Goal: Information Seeking & Learning: Learn about a topic

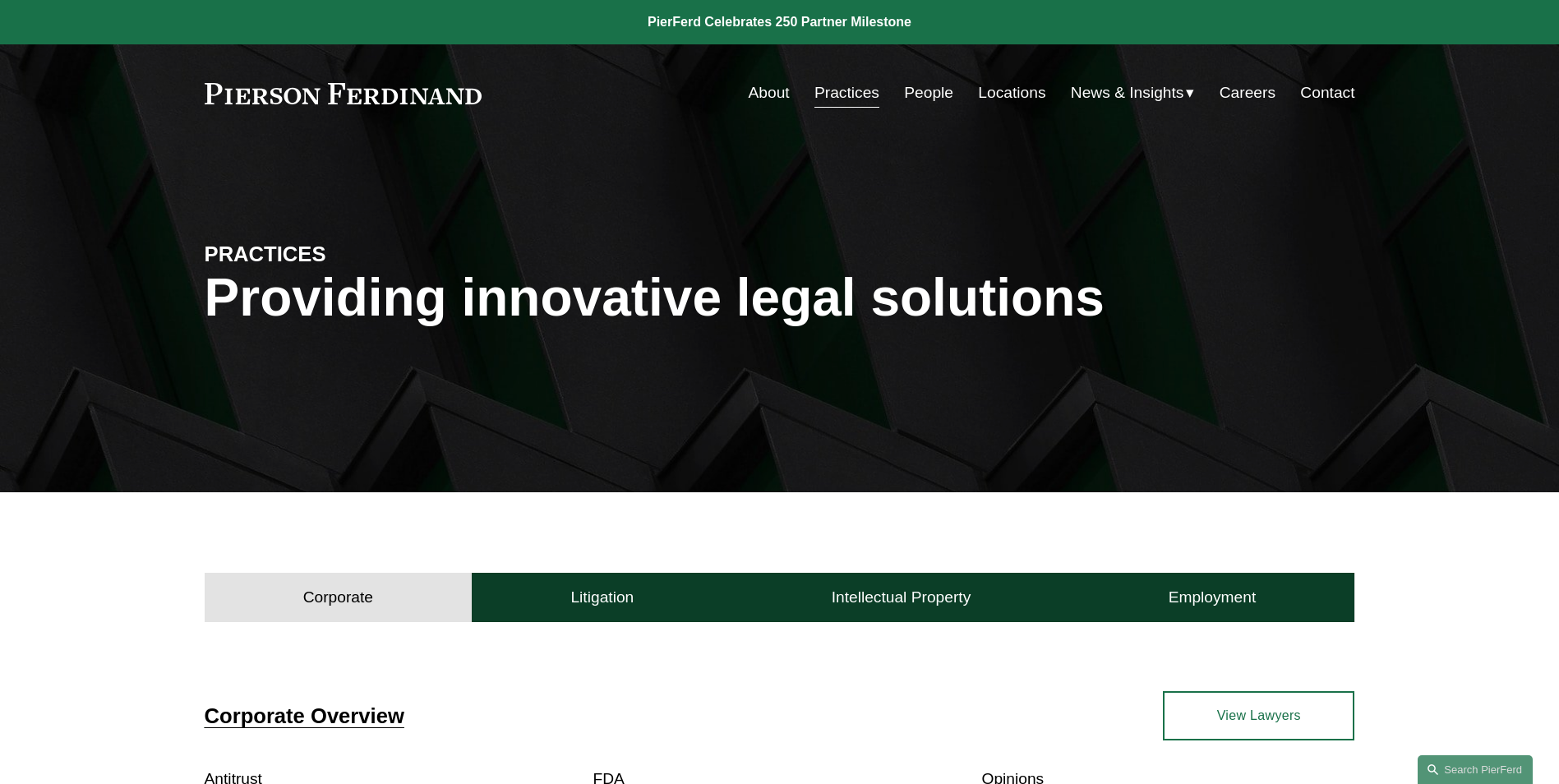
scroll to position [328, 0]
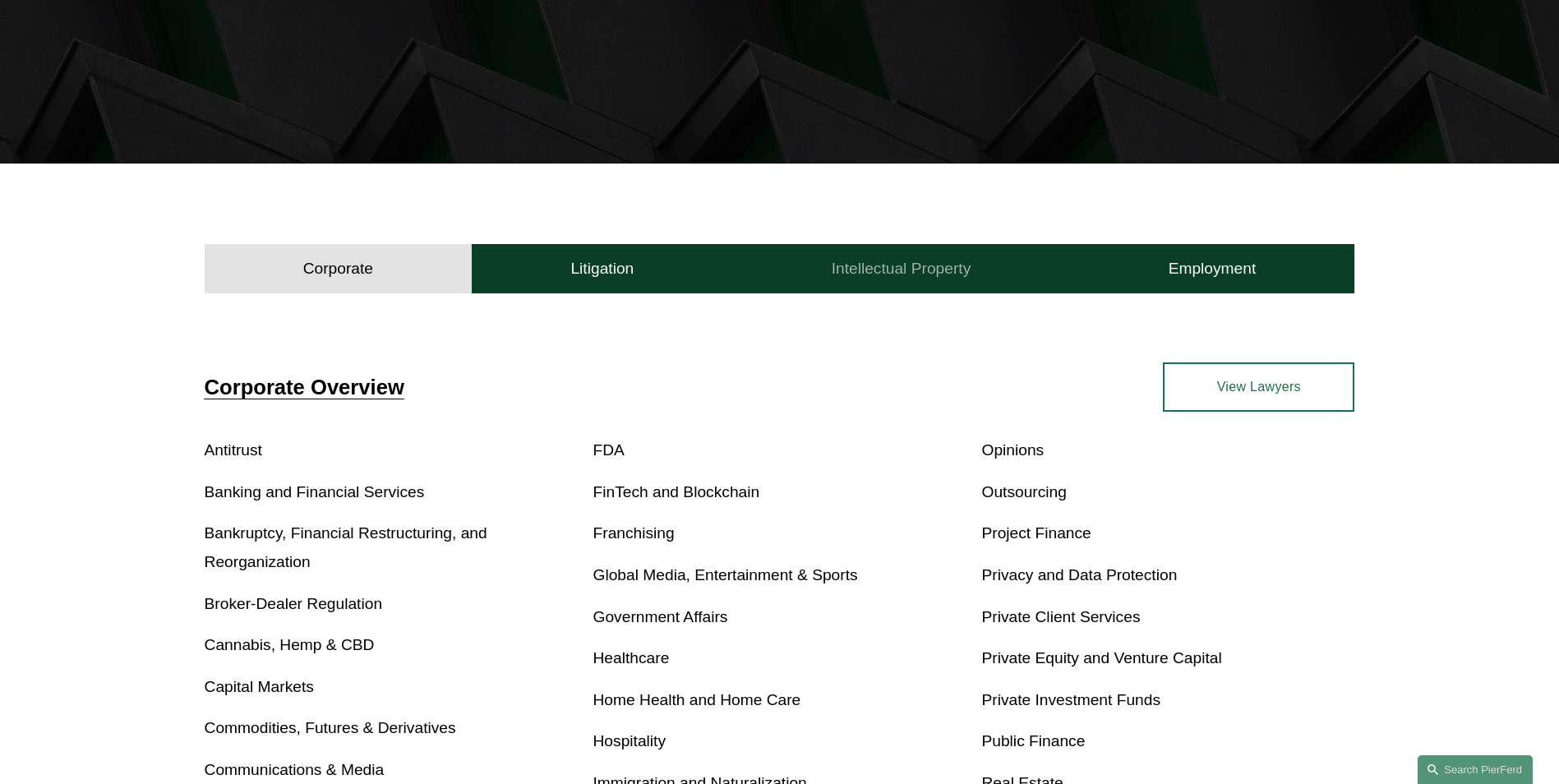
click at [868, 263] on h4 "Intellectual Property" at bounding box center [901, 268] width 140 height 19
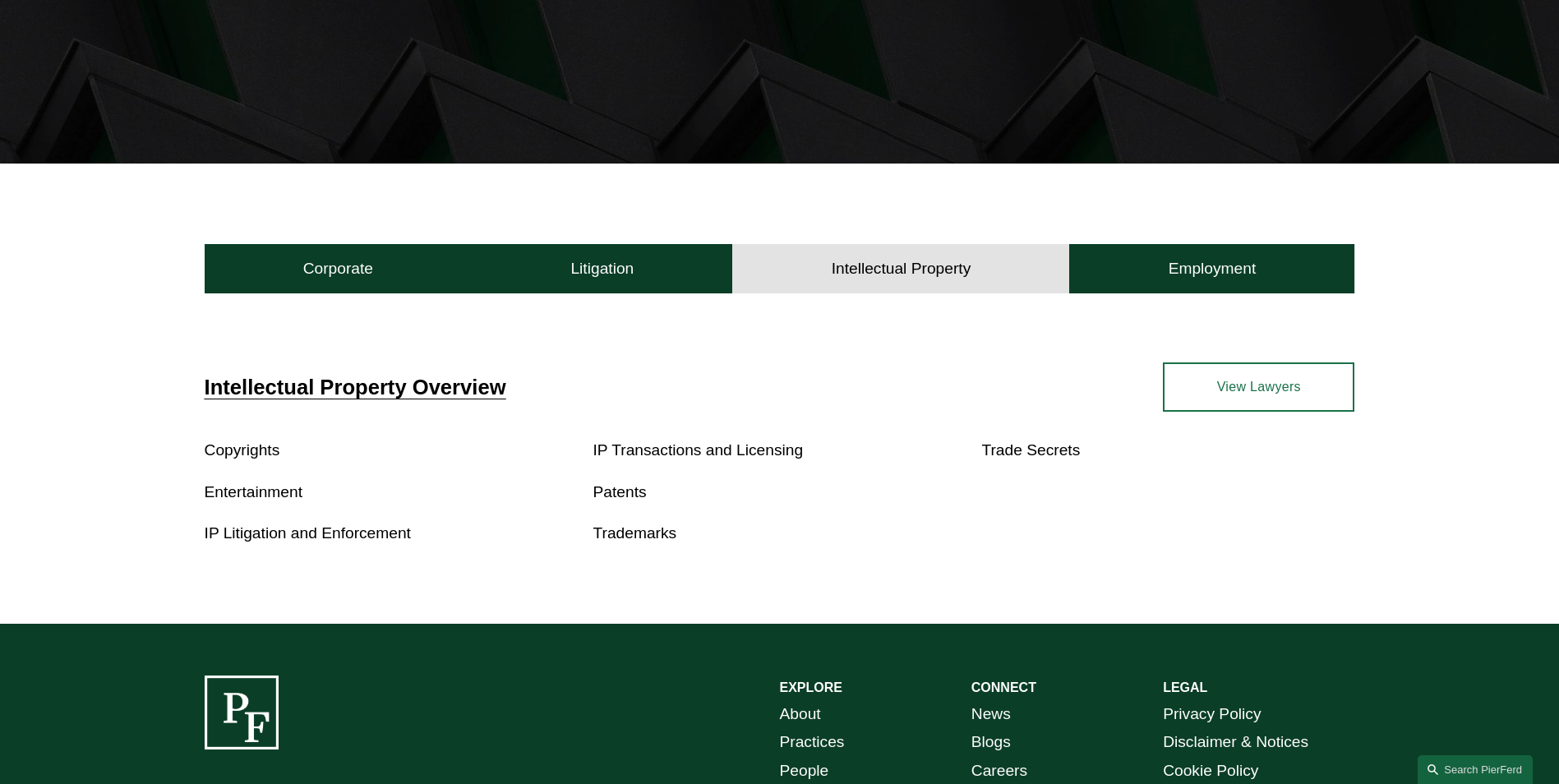
click at [238, 453] on link "Copyrights" at bounding box center [241, 450] width 75 height 18
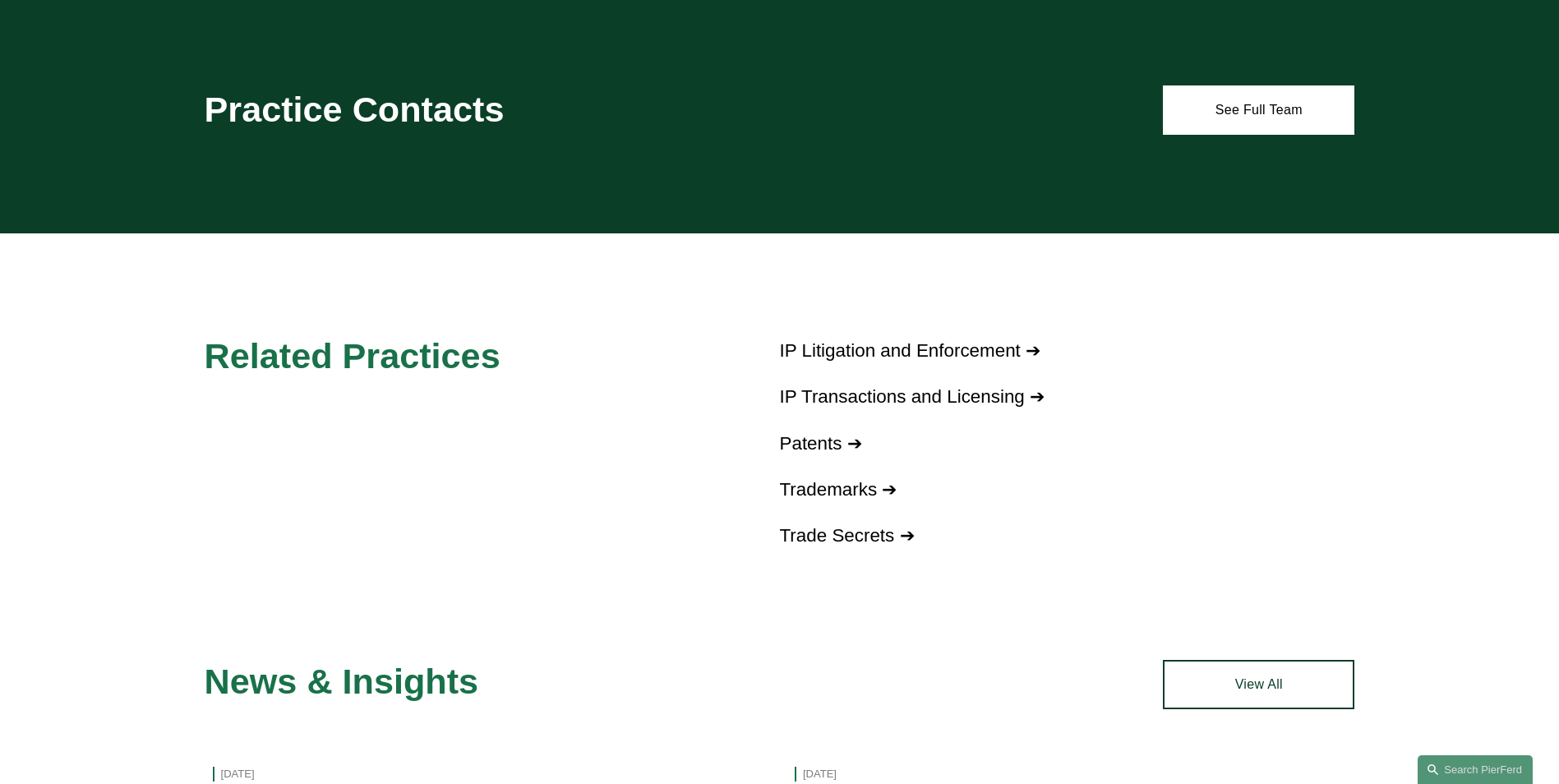
scroll to position [912, 0]
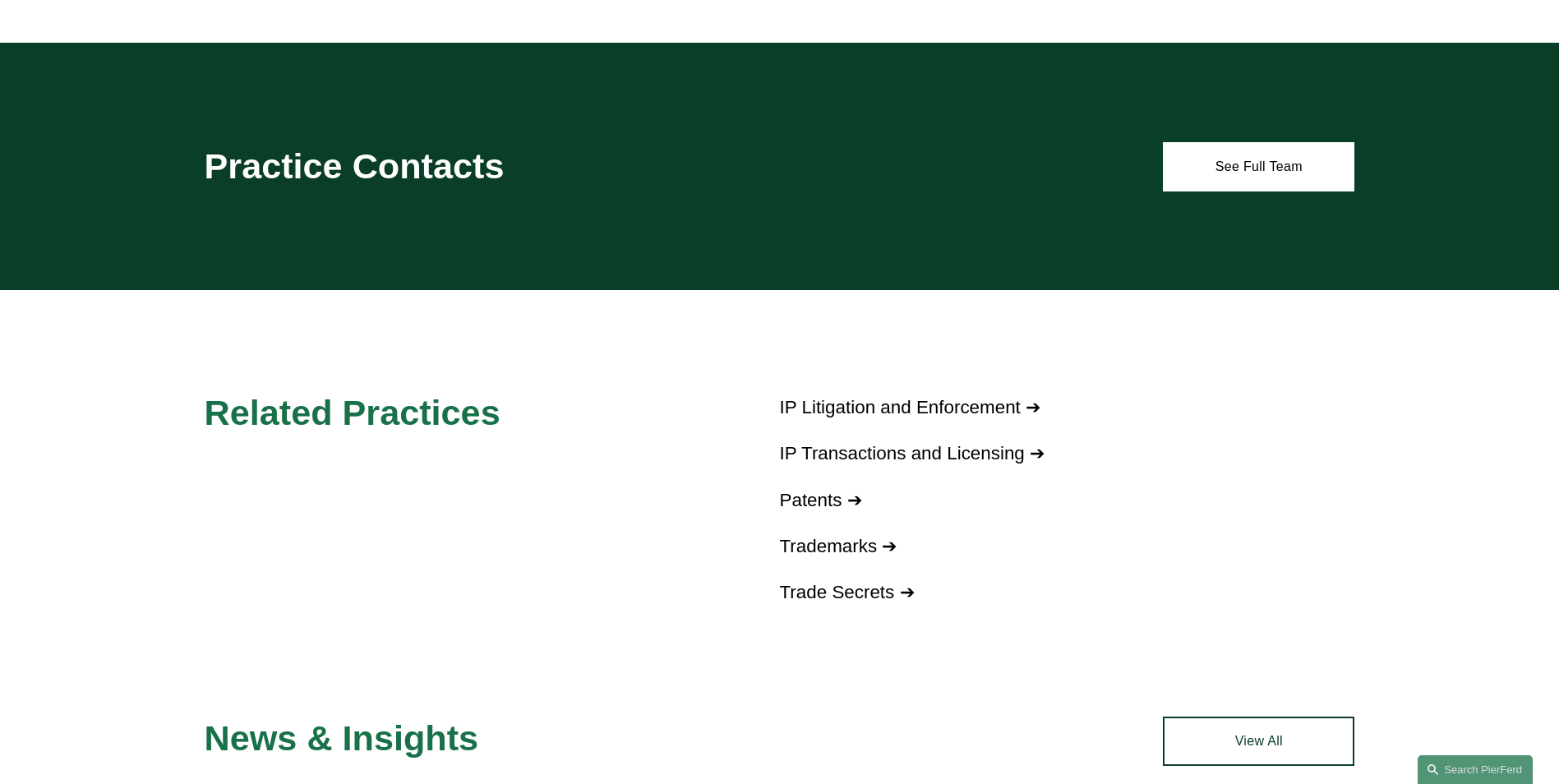
click at [893, 415] on link "IP Litigation and Enforcement ➔" at bounding box center [910, 407] width 262 height 20
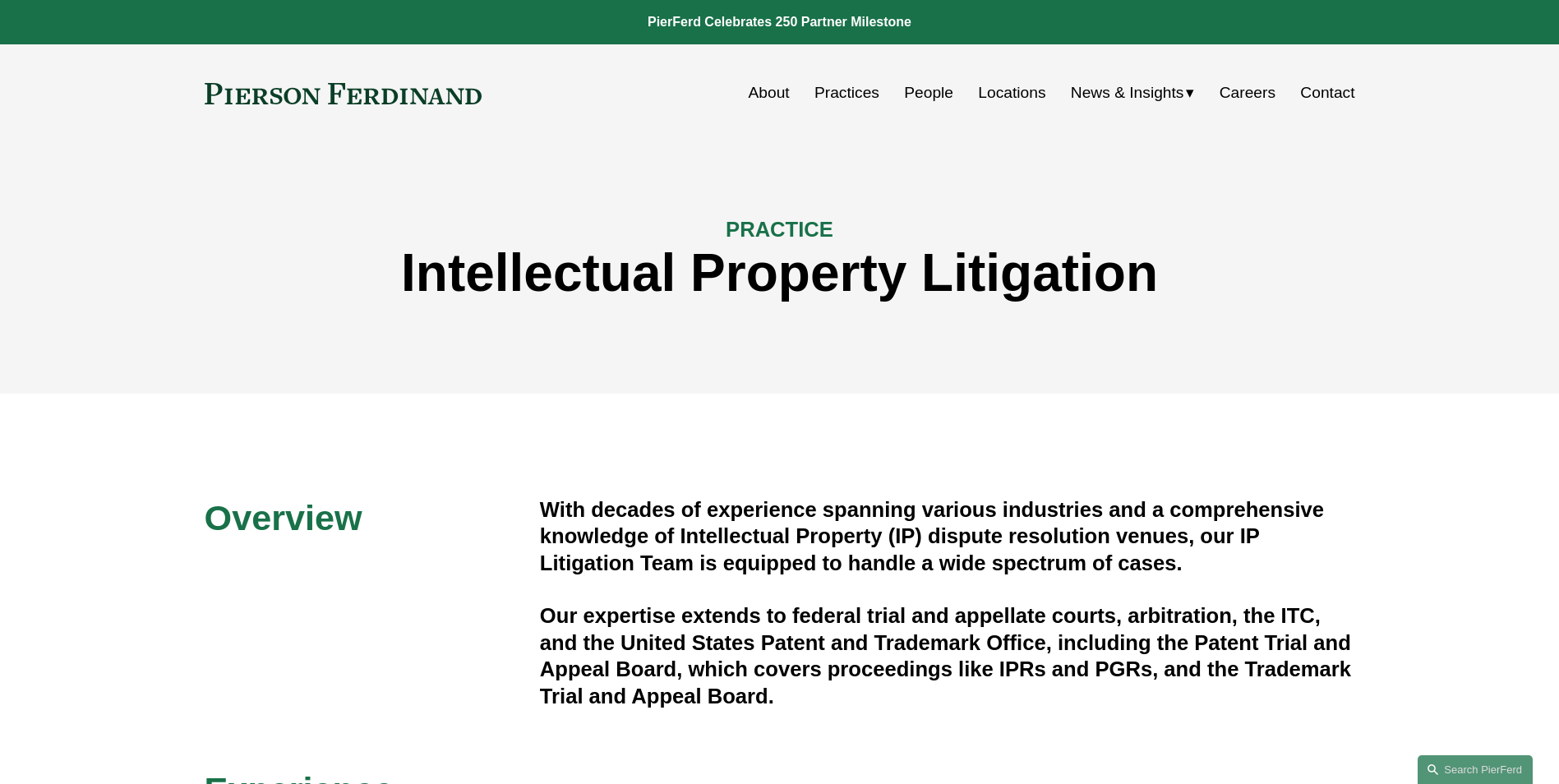
click at [926, 90] on link "People" at bounding box center [928, 93] width 49 height 32
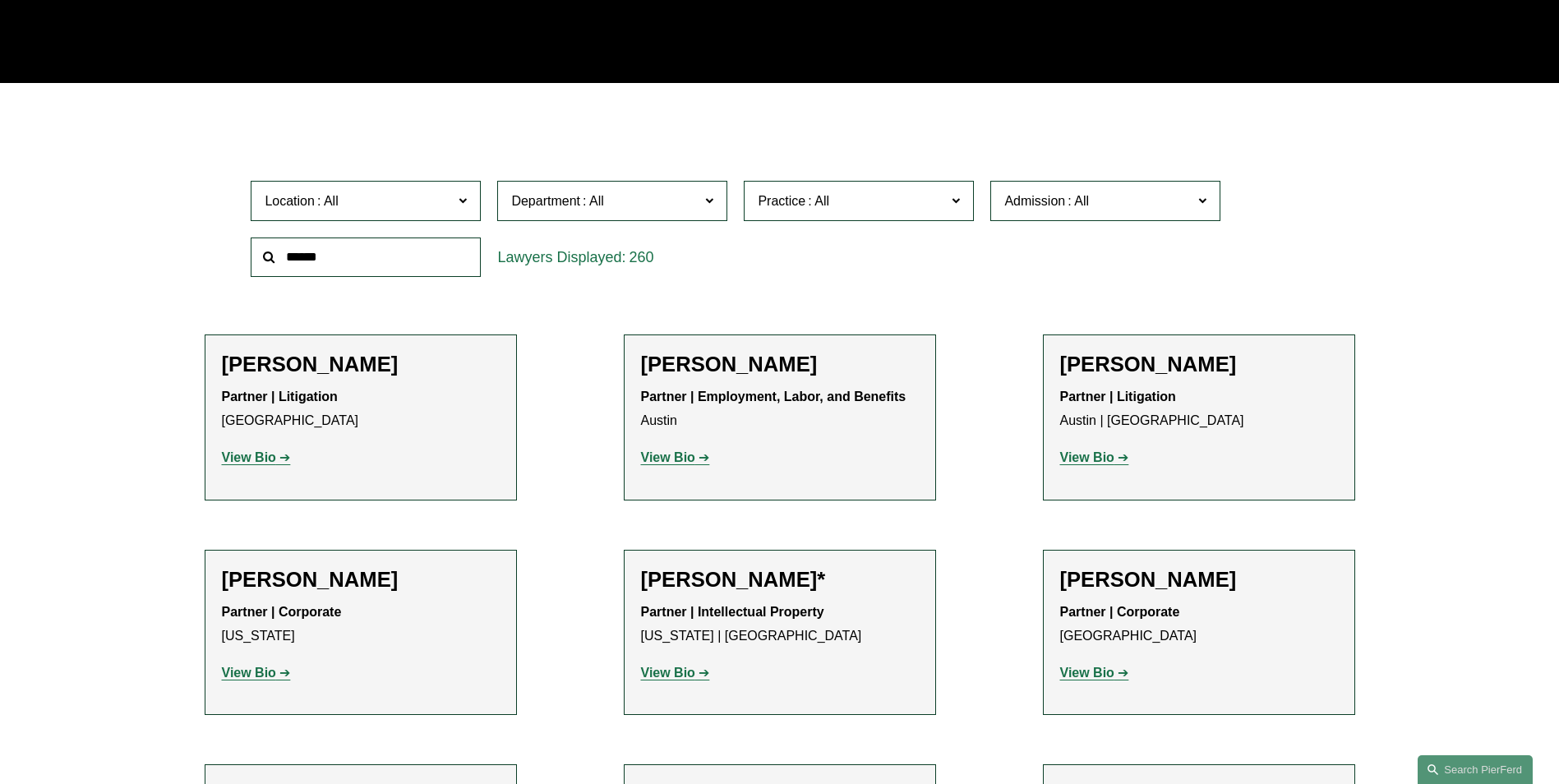
scroll to position [411, 0]
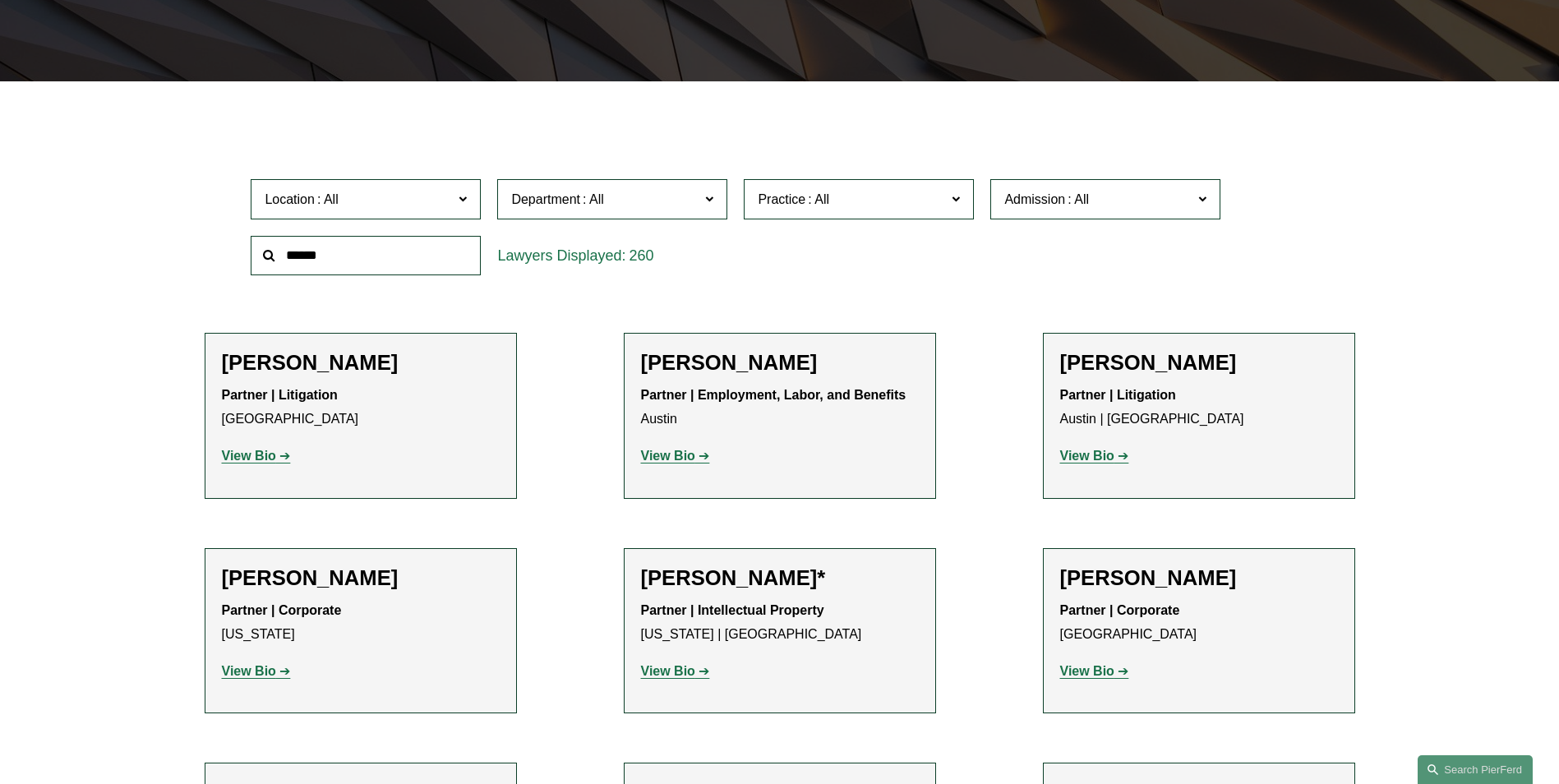
click at [253, 456] on strong "View Bio" at bounding box center [249, 455] width 54 height 14
click at [674, 456] on strong "View Bio" at bounding box center [668, 455] width 54 height 14
click at [665, 657] on div "Partner | Intellectual Property New York | Boston View Bio Location: New York; …" at bounding box center [780, 641] width 277 height 84
click at [670, 671] on strong "View Bio" at bounding box center [668, 670] width 54 height 14
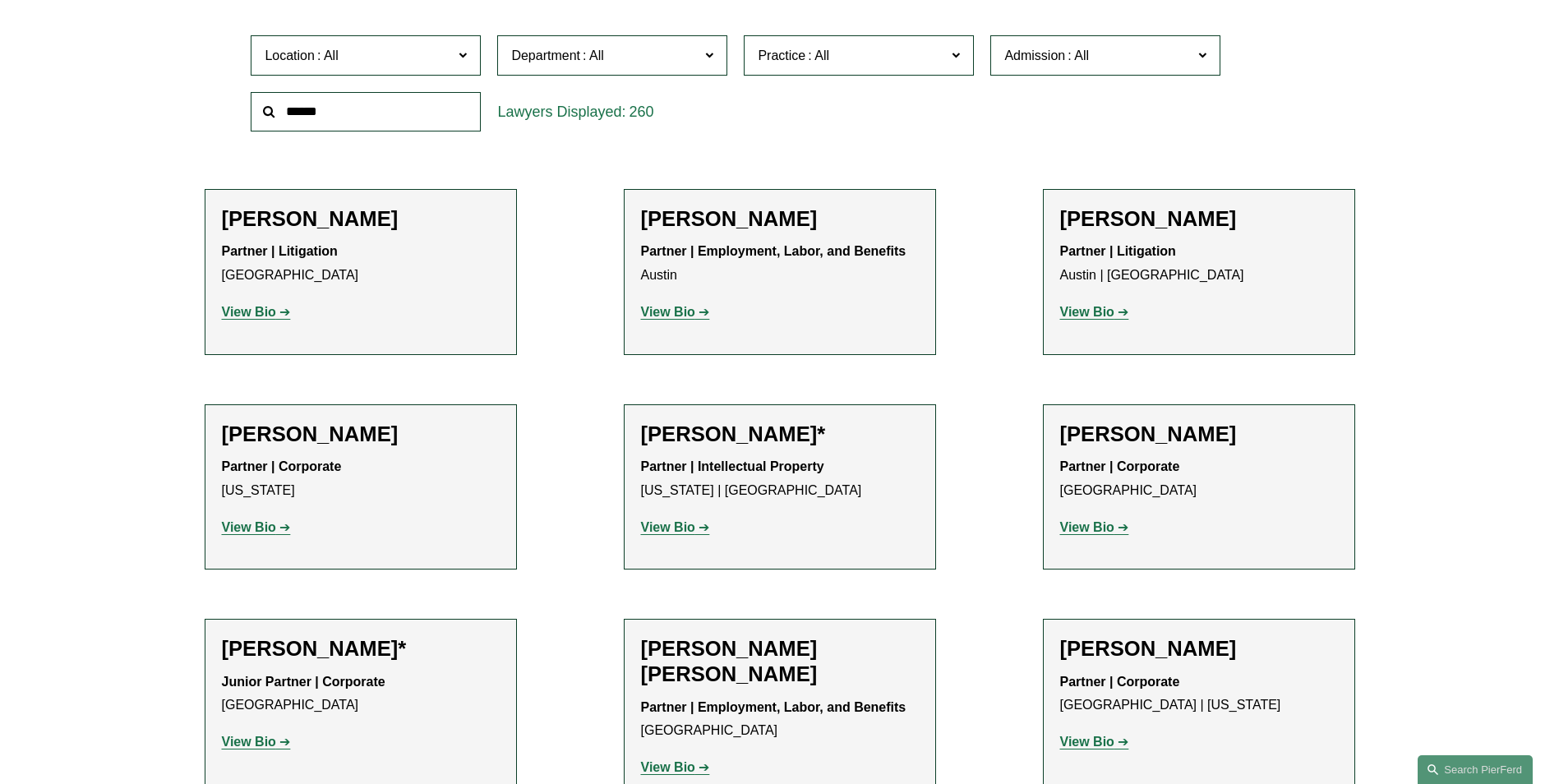
scroll to position [575, 0]
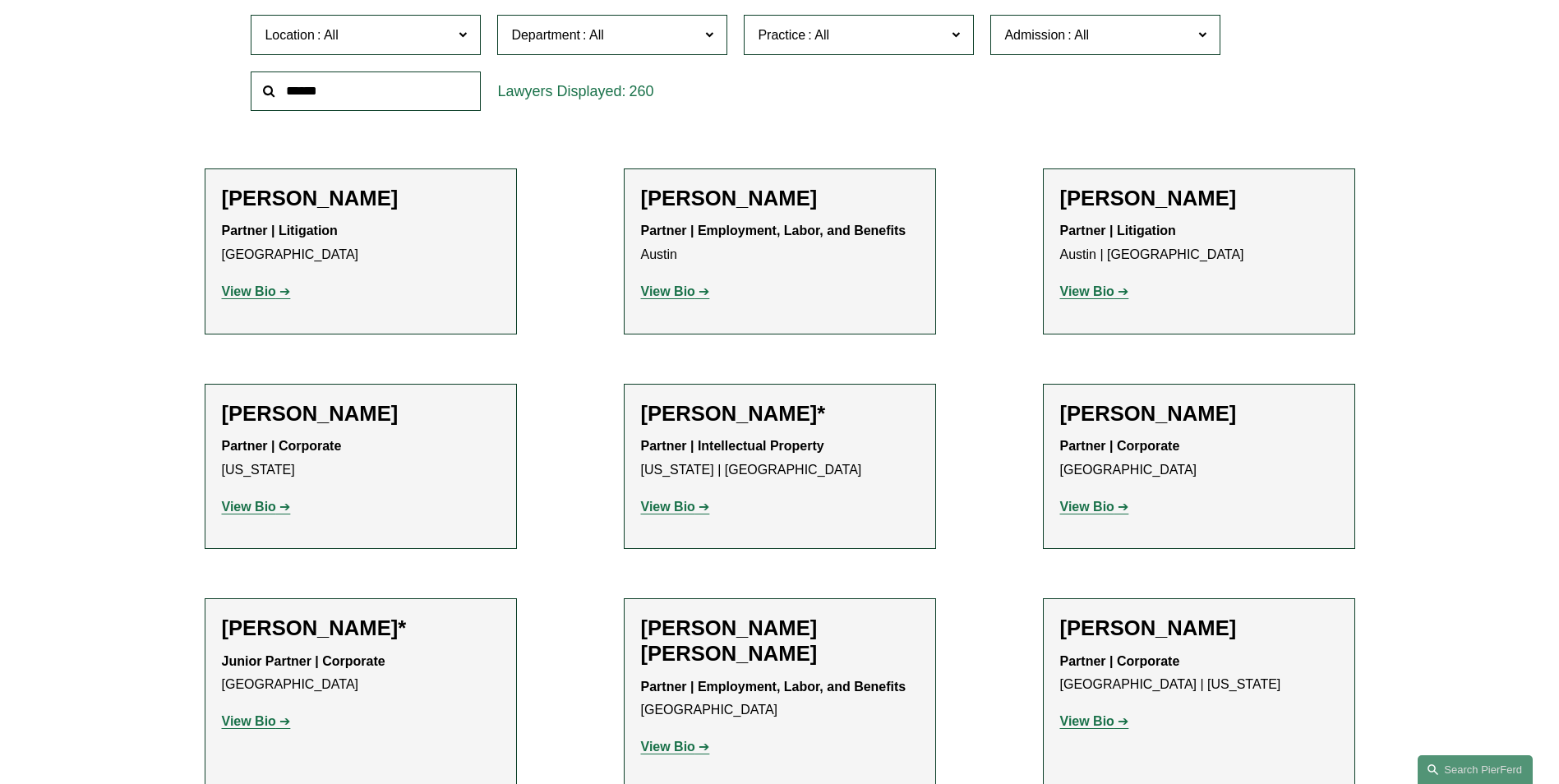
click at [262, 506] on strong "View Bio" at bounding box center [249, 506] width 54 height 14
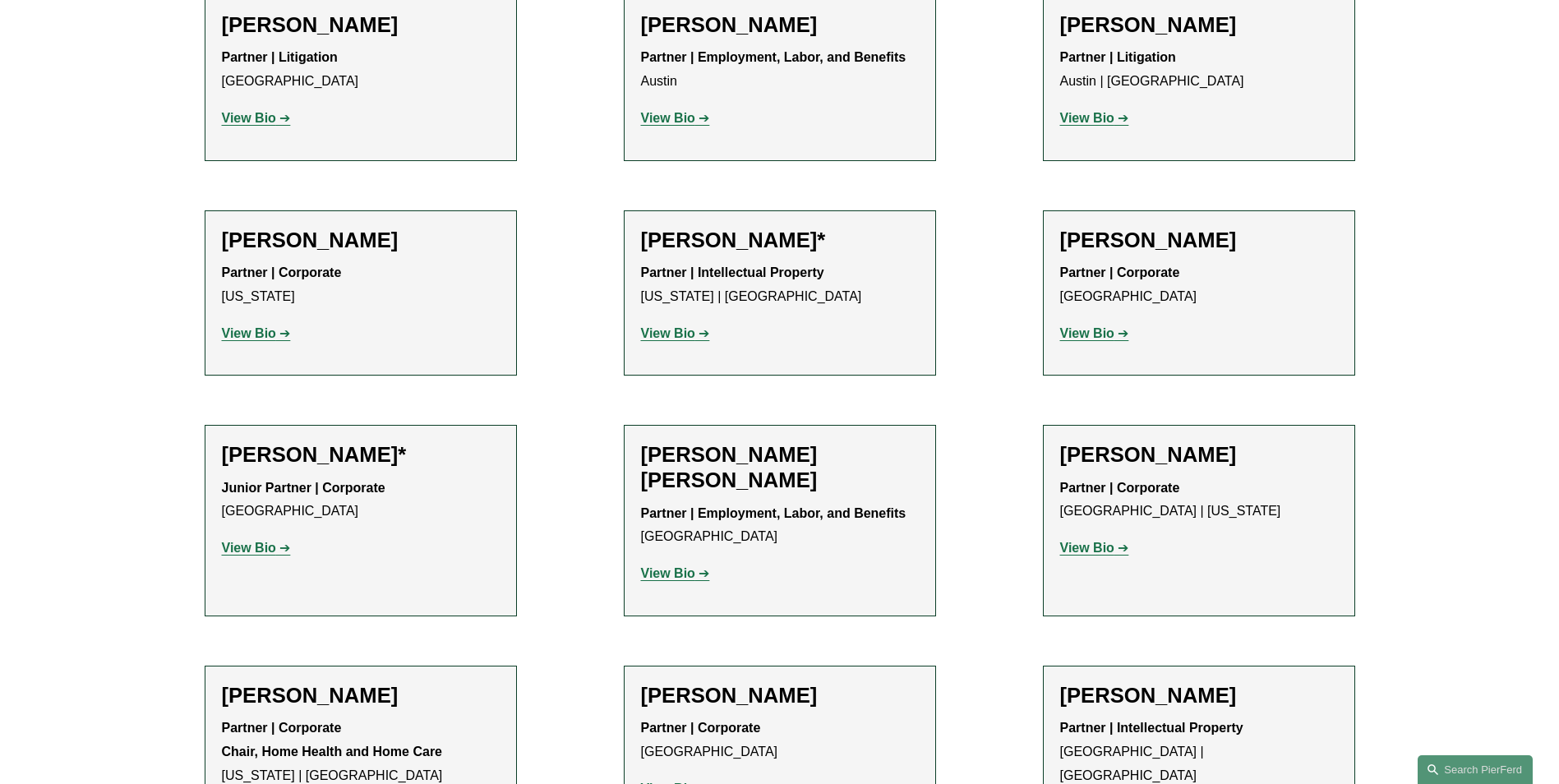
scroll to position [821, 0]
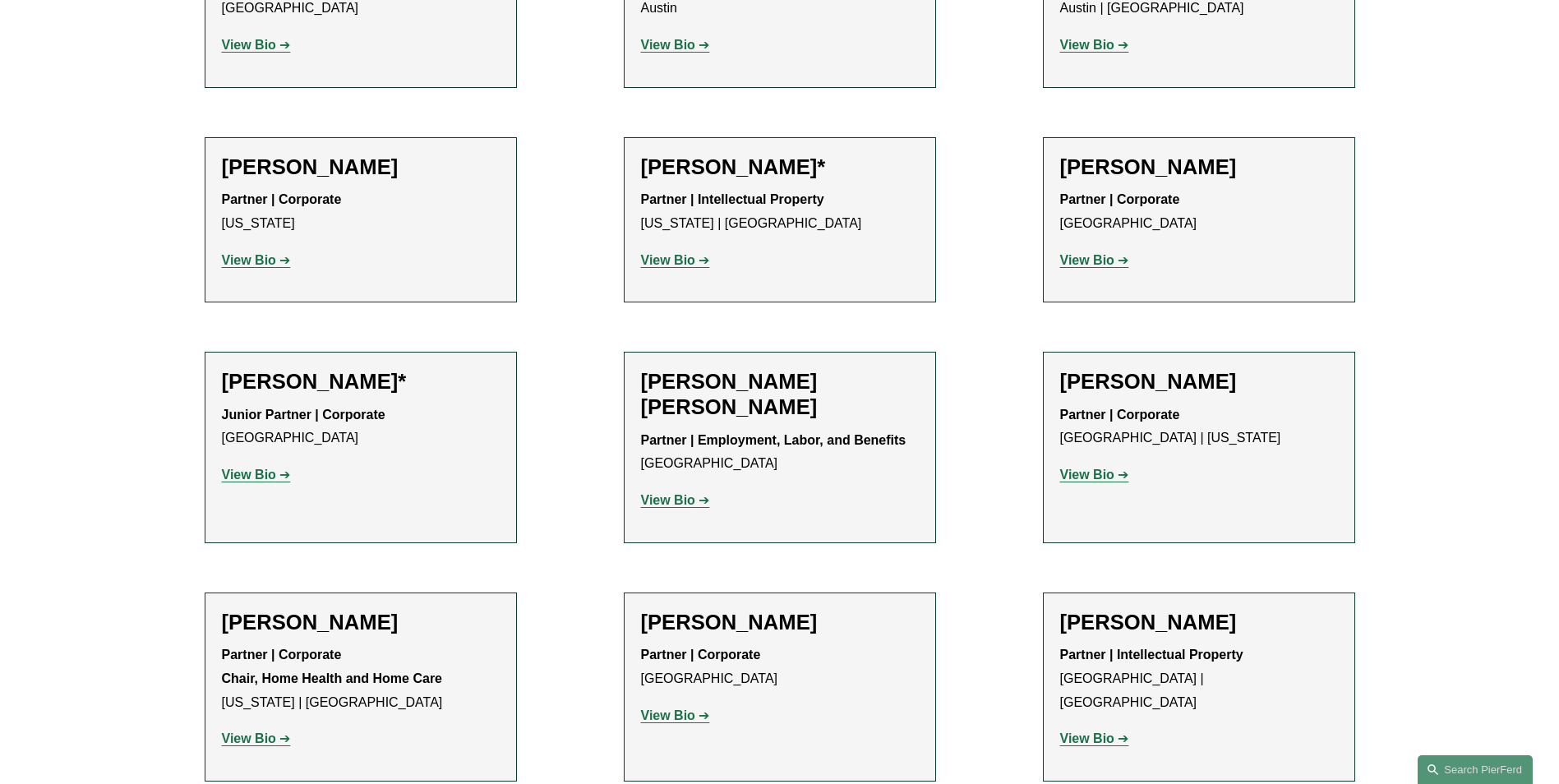
click at [249, 469] on strong "View Bio" at bounding box center [249, 474] width 54 height 14
click at [662, 715] on strong "View Bio" at bounding box center [668, 714] width 54 height 14
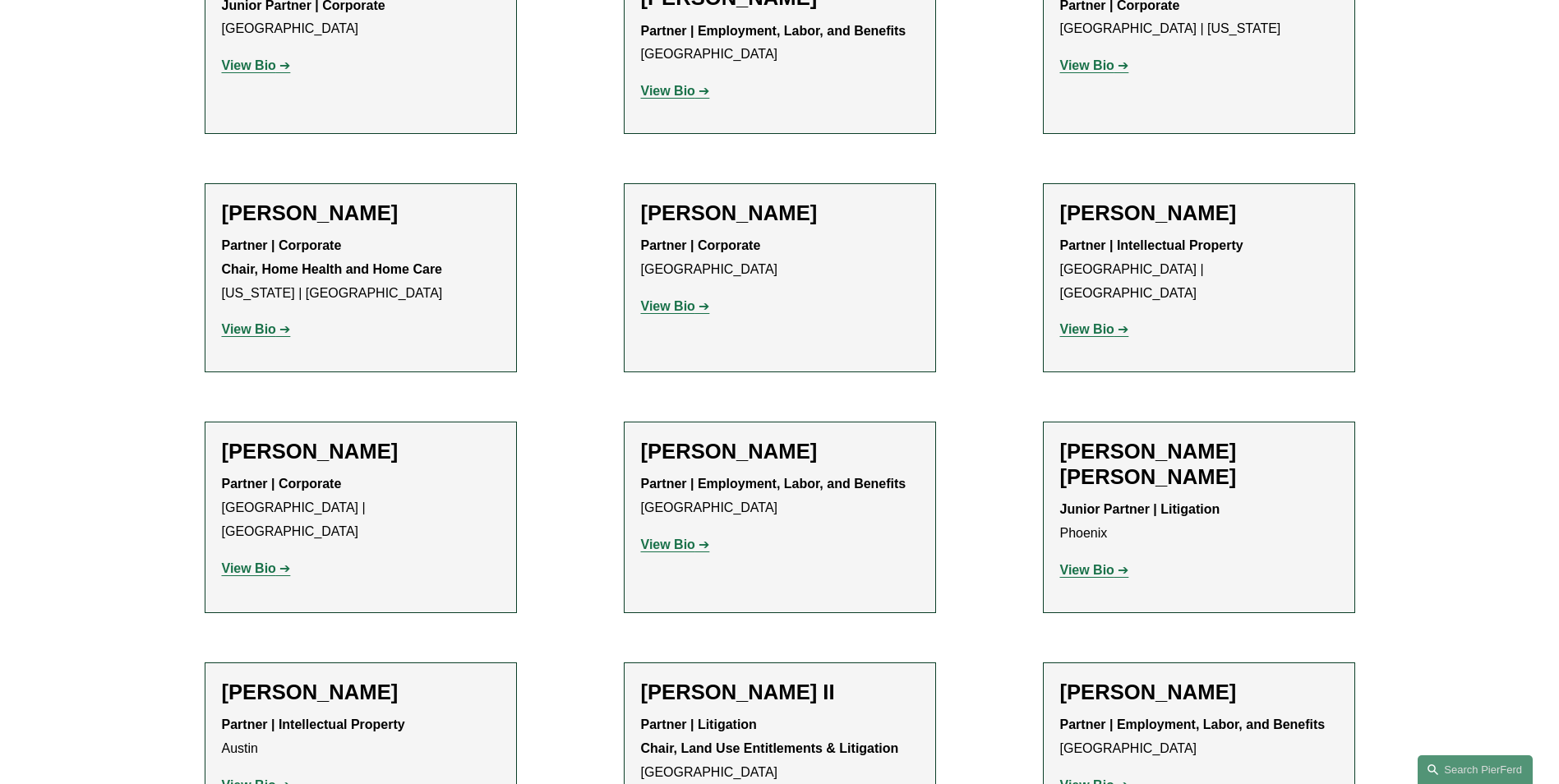
scroll to position [1232, 0]
click at [251, 559] on strong "View Bio" at bounding box center [249, 566] width 54 height 14
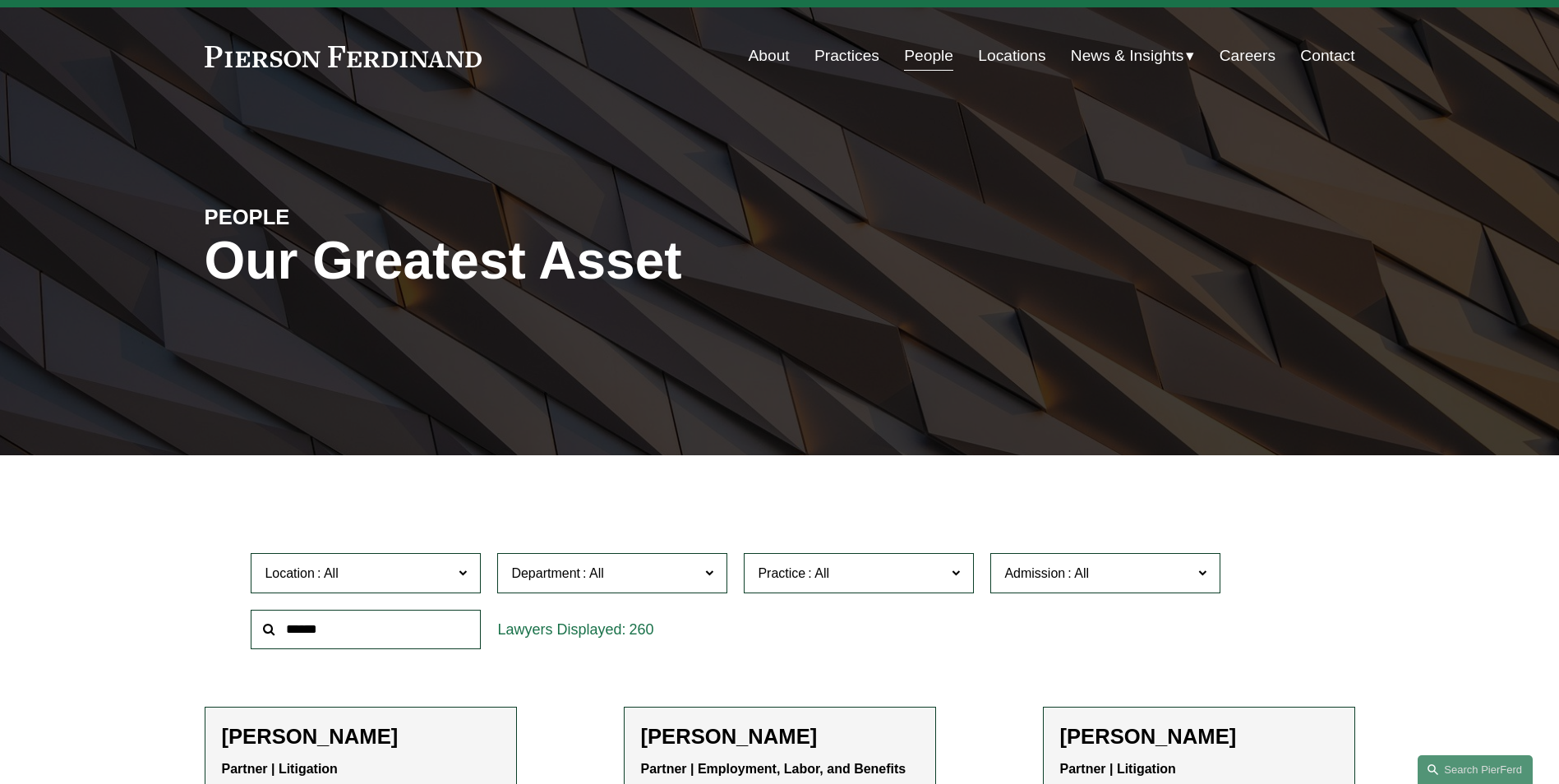
scroll to position [0, 0]
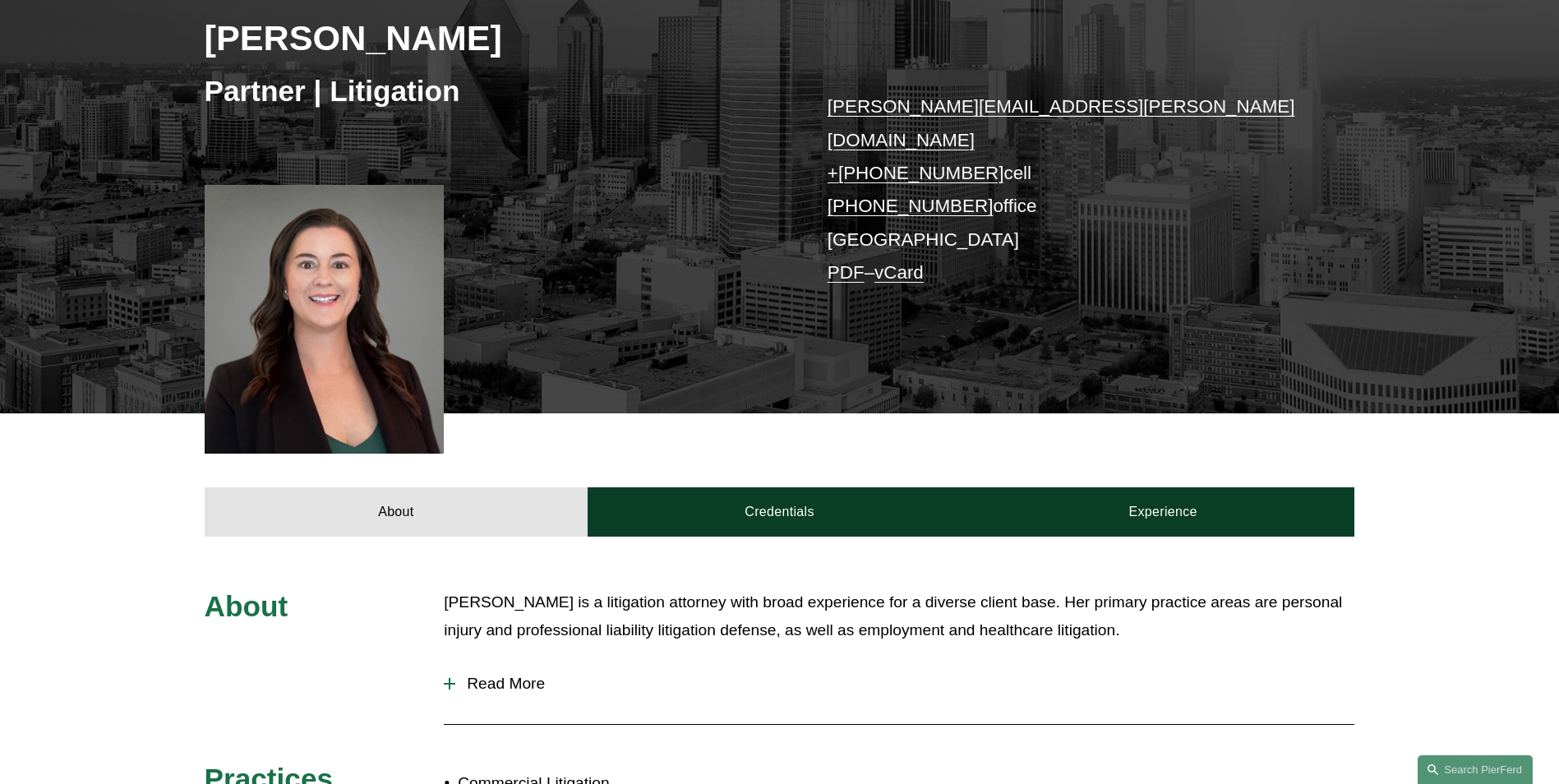
scroll to position [247, 0]
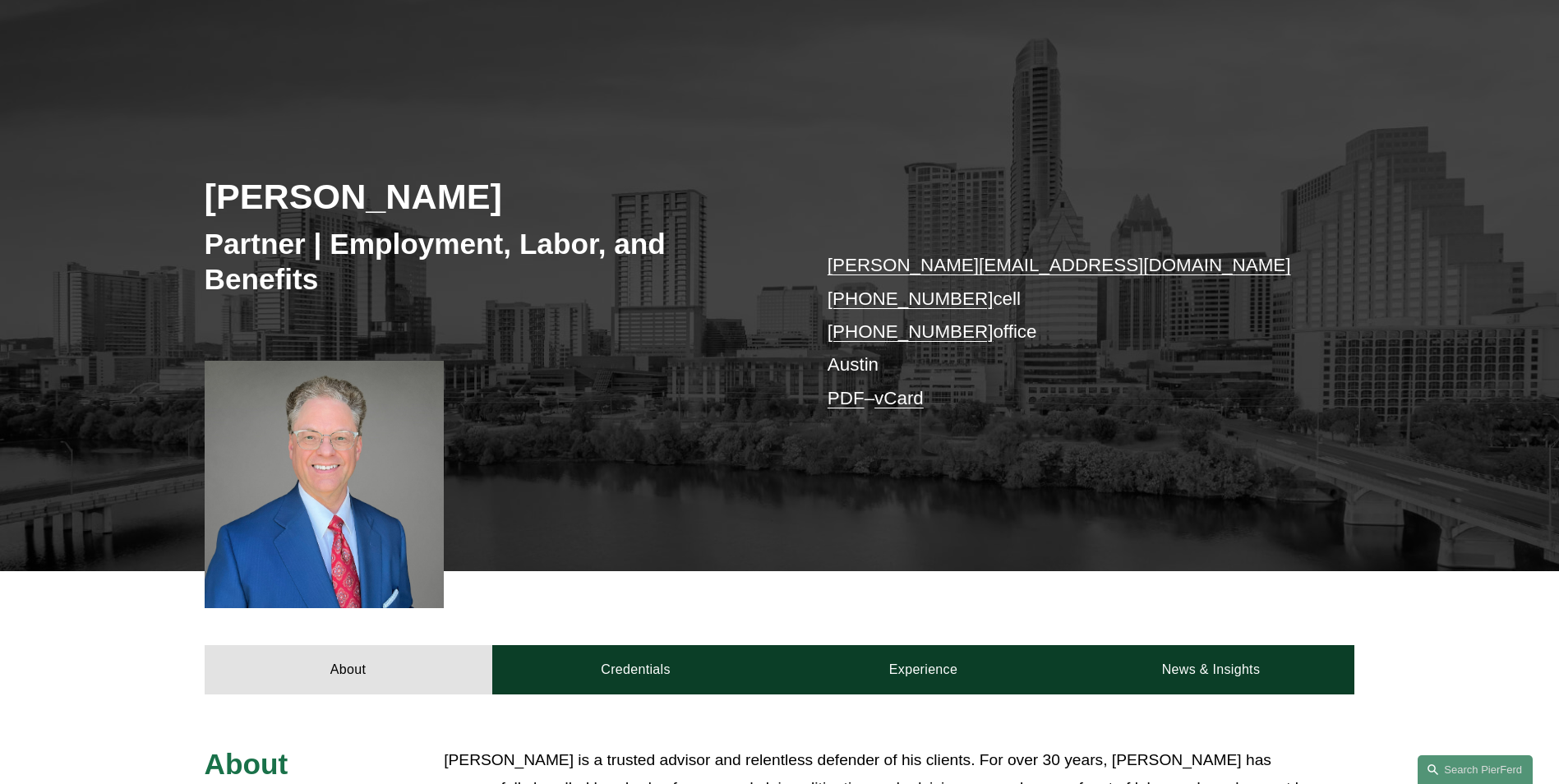
scroll to position [164, 0]
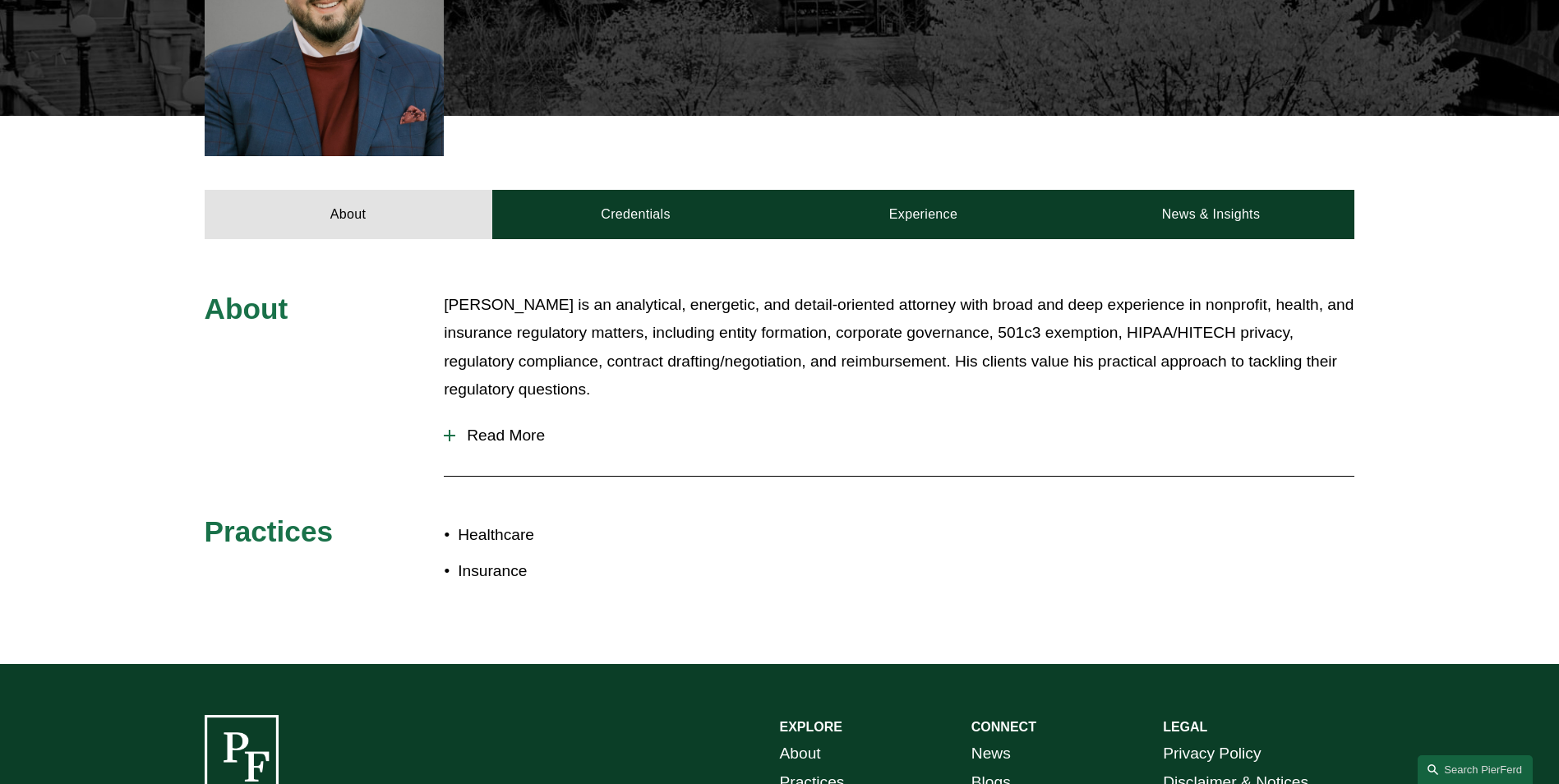
scroll to position [575, 0]
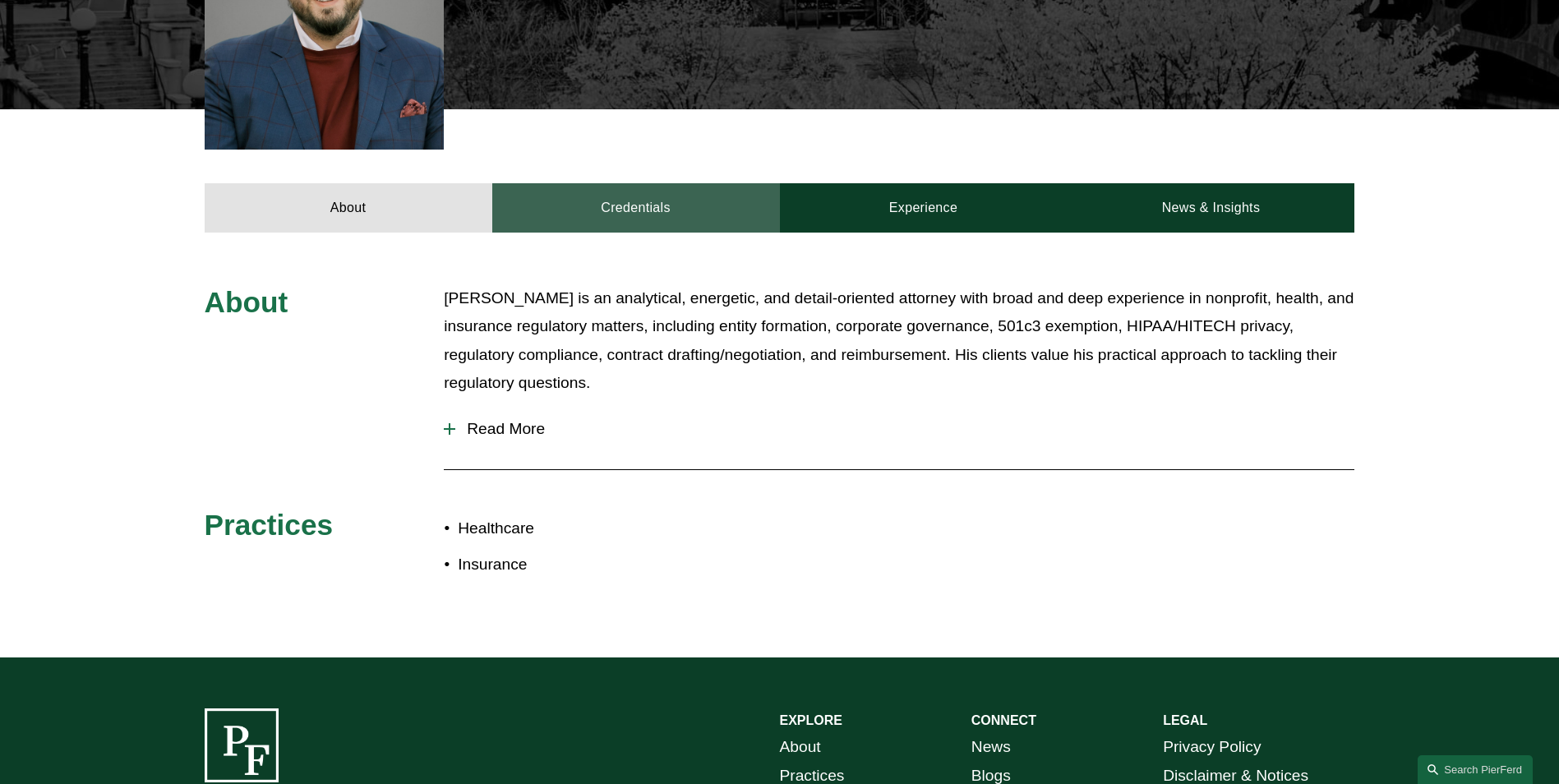
click at [635, 183] on link "Credentials" at bounding box center [636, 207] width 288 height 49
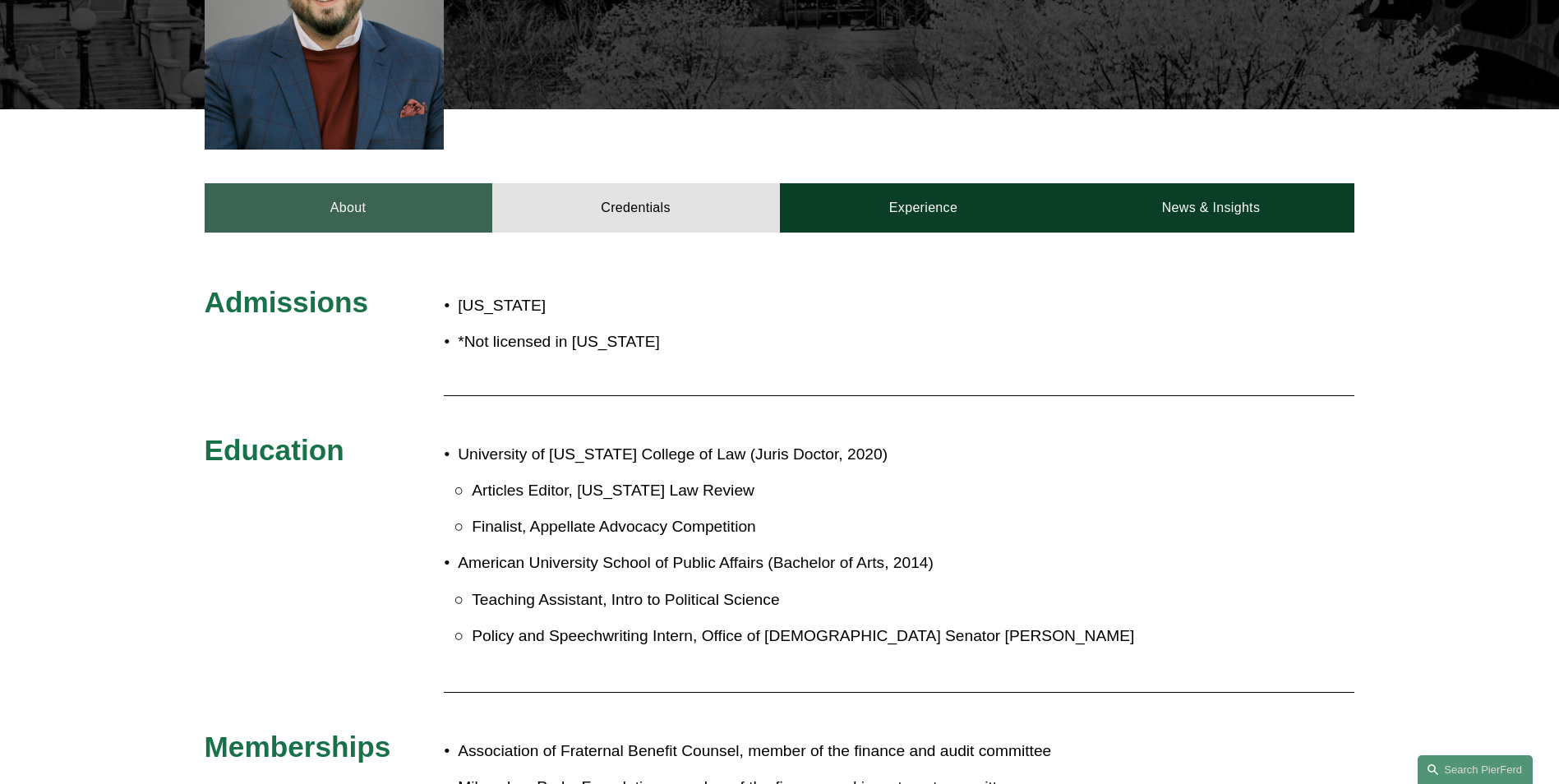
click at [354, 183] on link "About" at bounding box center [348, 207] width 288 height 49
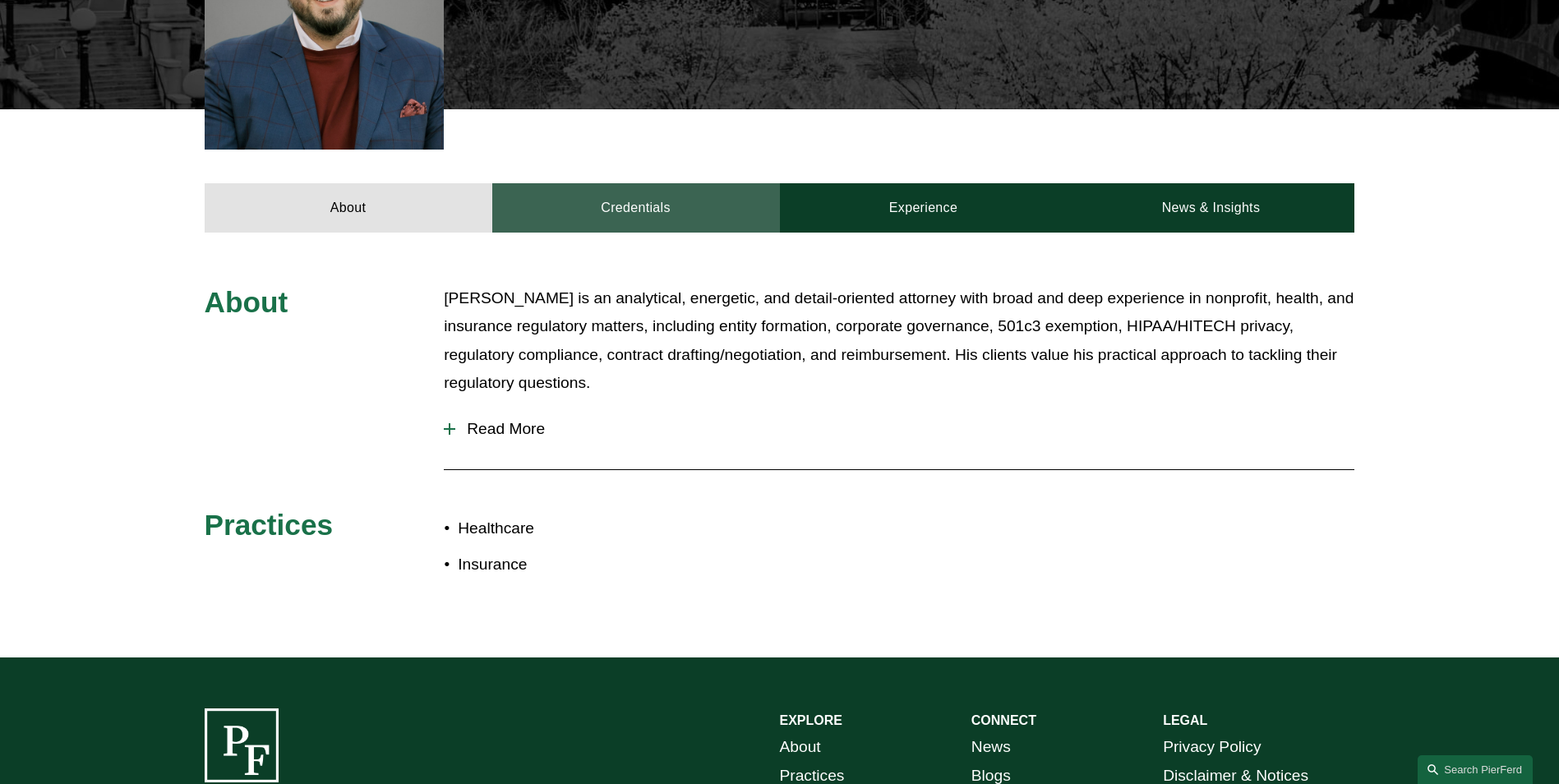
click at [590, 186] on link "Credentials" at bounding box center [636, 207] width 288 height 49
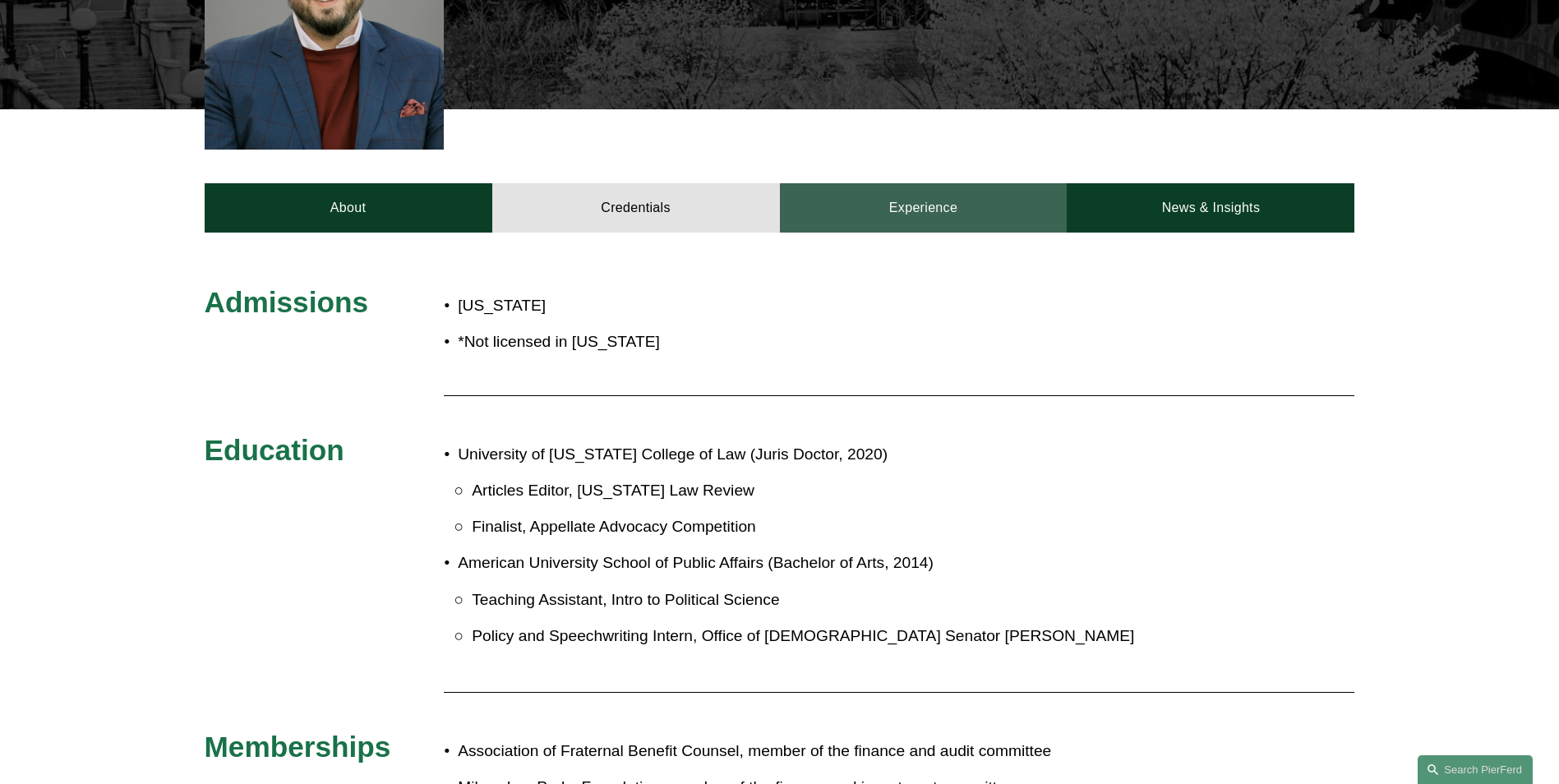
click at [927, 183] on link "Experience" at bounding box center [923, 207] width 288 height 49
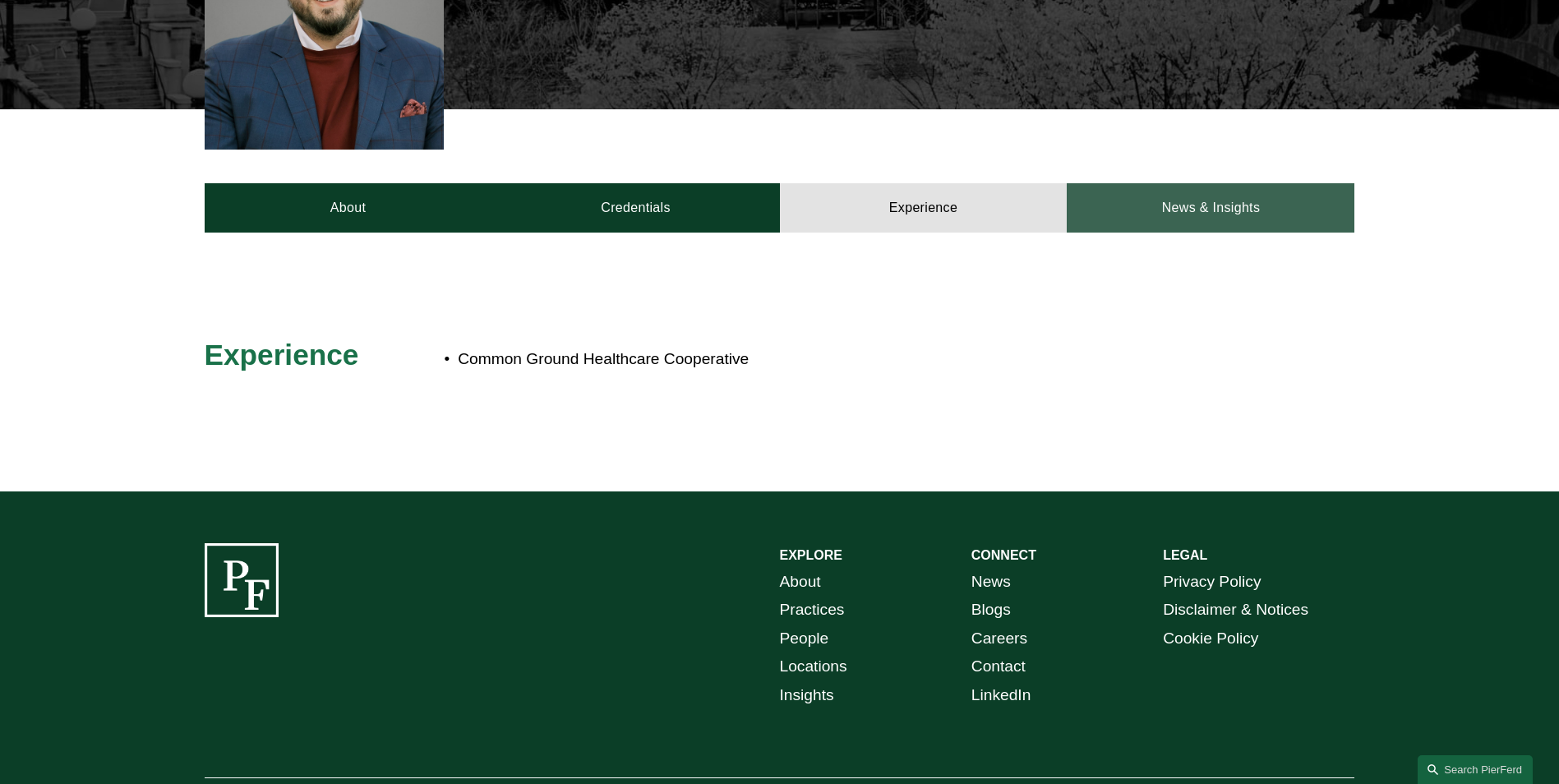
click at [1155, 183] on link "News & Insights" at bounding box center [1210, 207] width 288 height 49
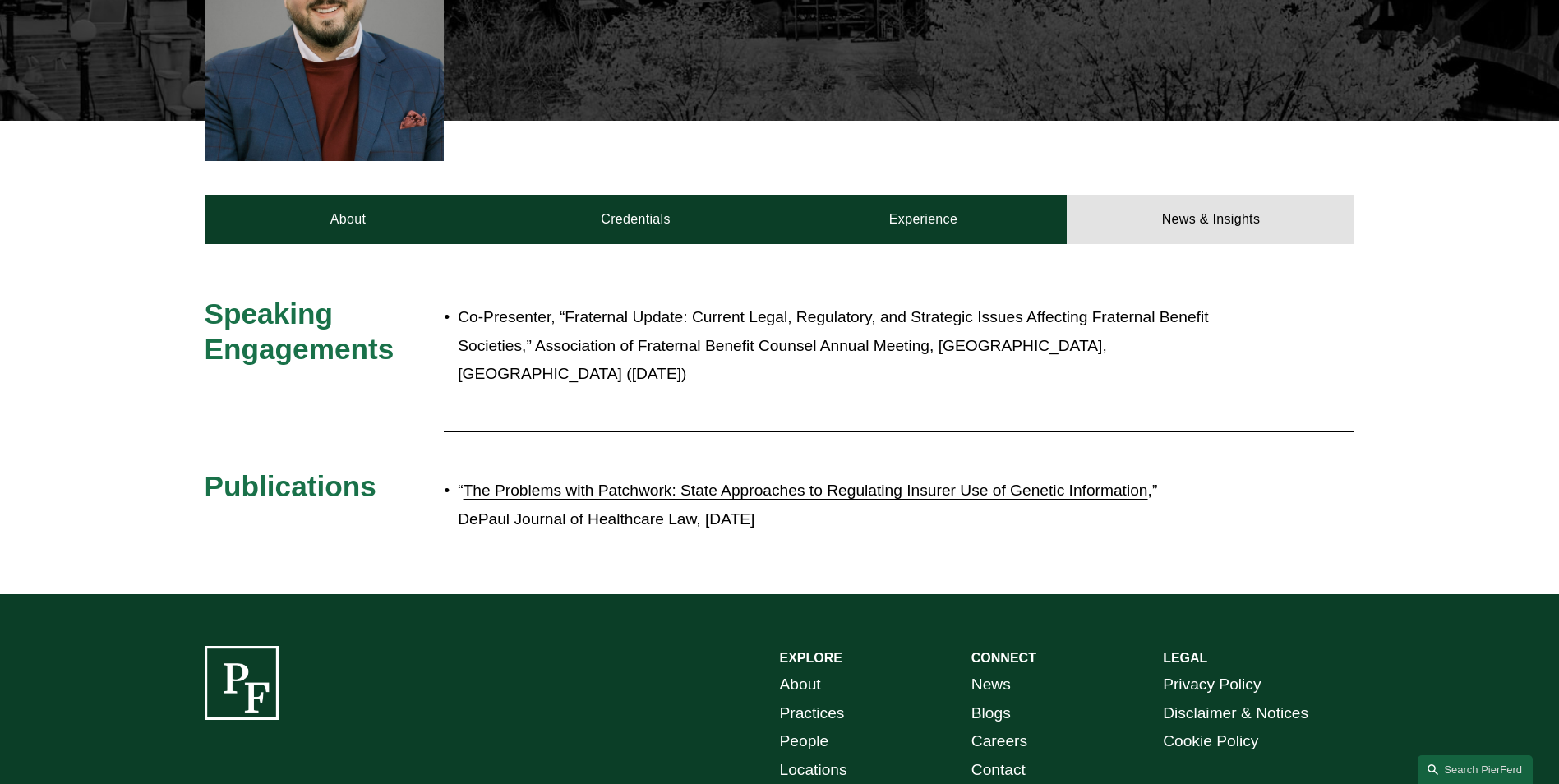
scroll to position [247, 0]
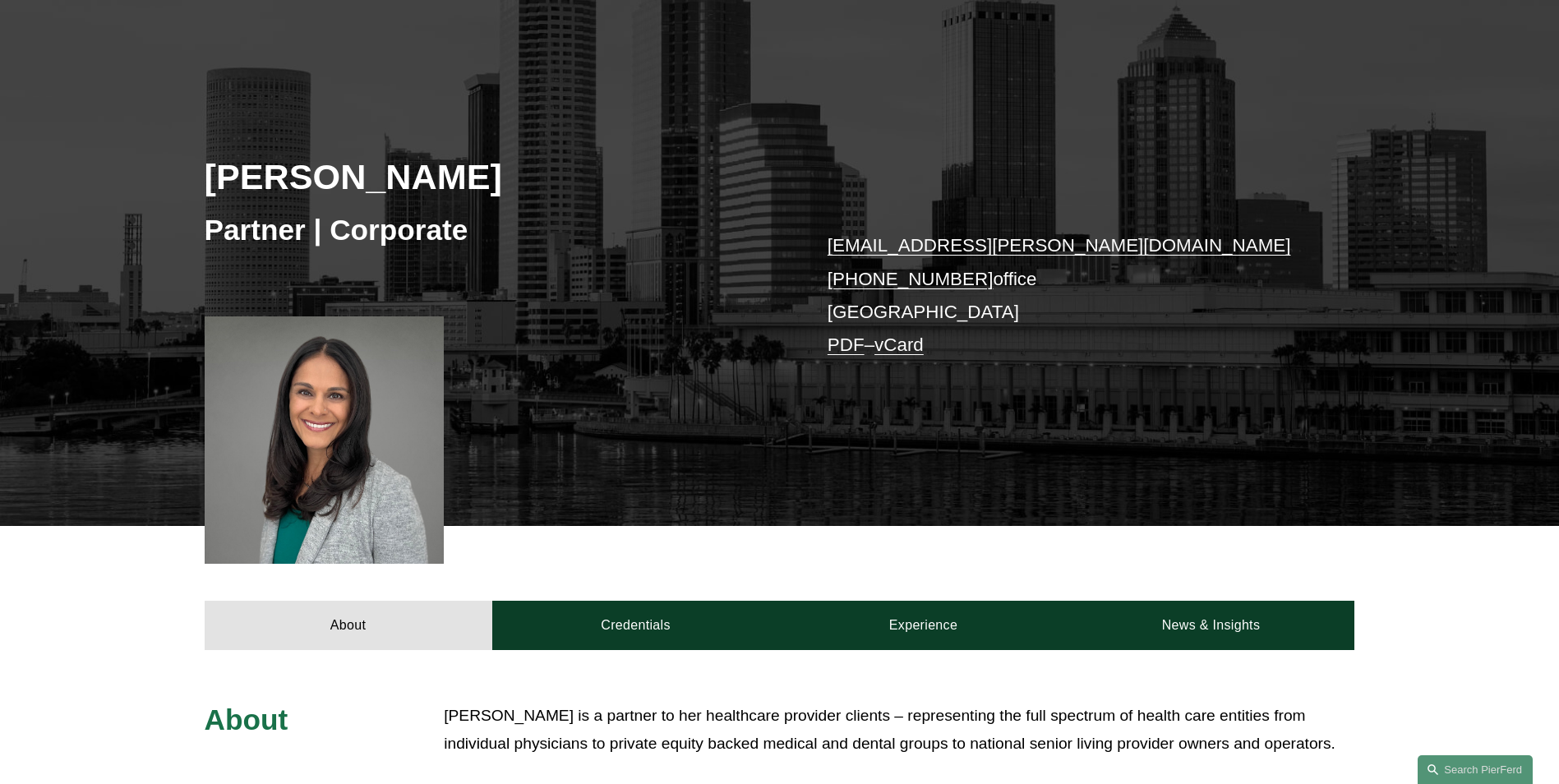
scroll to position [247, 0]
